Goal: Use online tool/utility: Utilize a website feature to perform a specific function

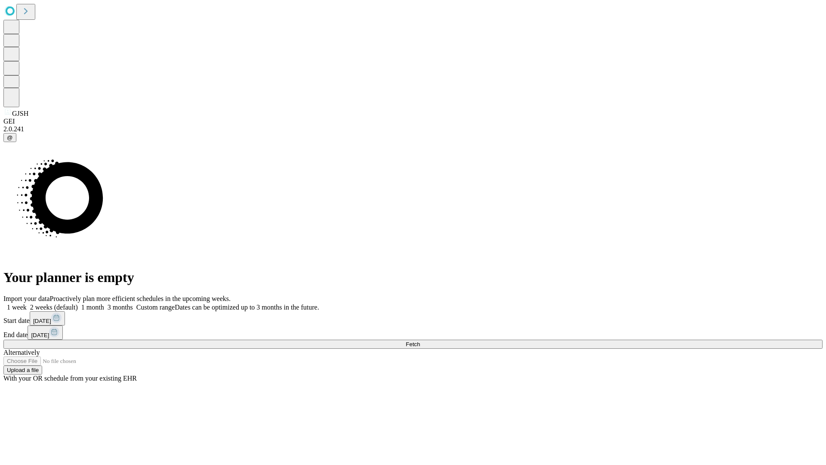
click at [420, 341] on span "Fetch" at bounding box center [413, 344] width 14 height 6
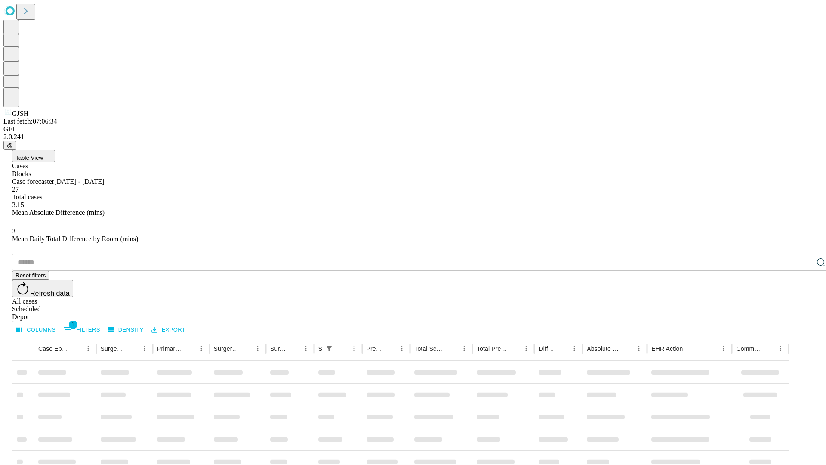
click at [43, 154] on span "Table View" at bounding box center [29, 157] width 28 height 6
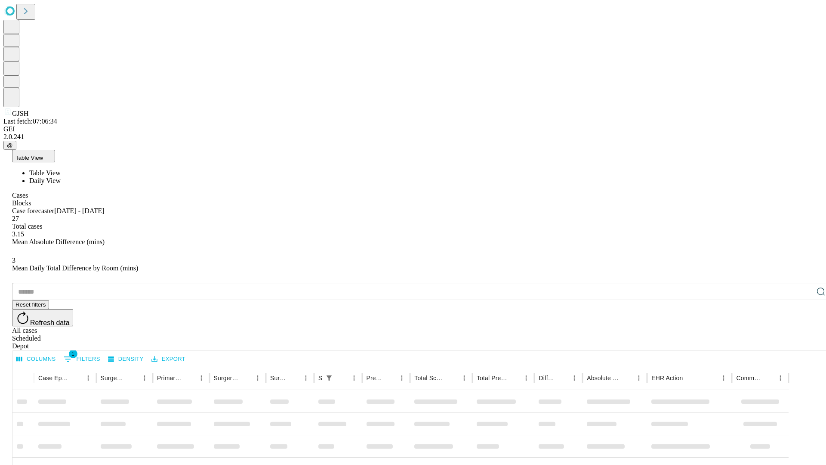
click at [61, 177] on span "Daily View" at bounding box center [44, 180] width 31 height 7
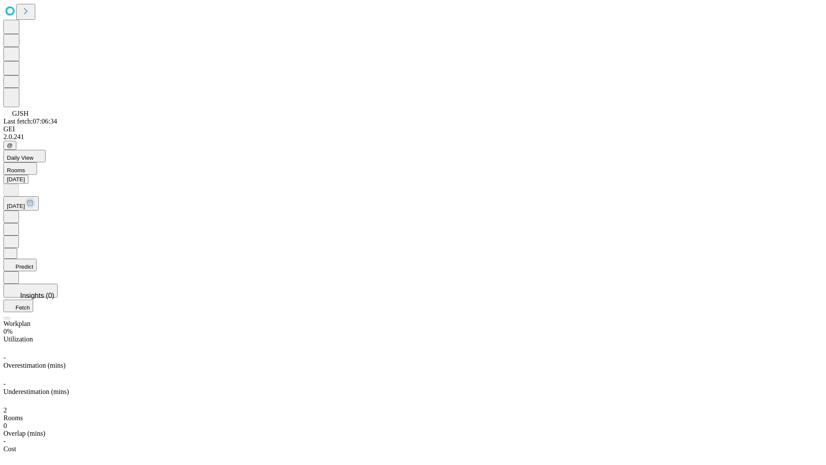
click at [37, 259] on button "Predict" at bounding box center [19, 265] width 33 height 12
